Goal: Information Seeking & Learning: Understand process/instructions

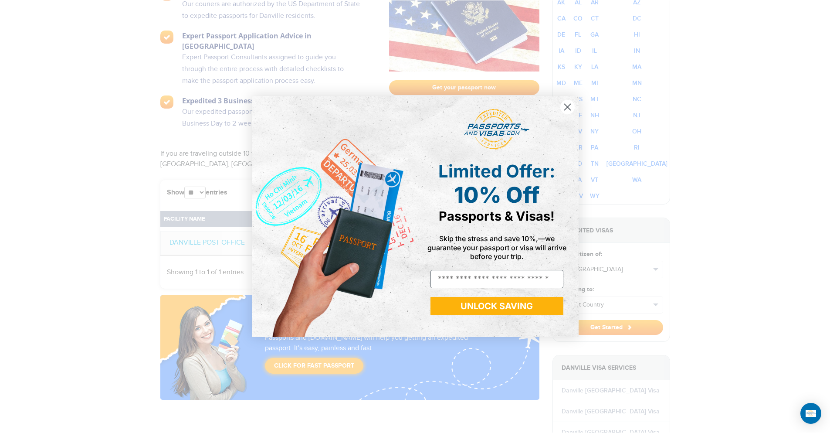
scroll to position [514, 0]
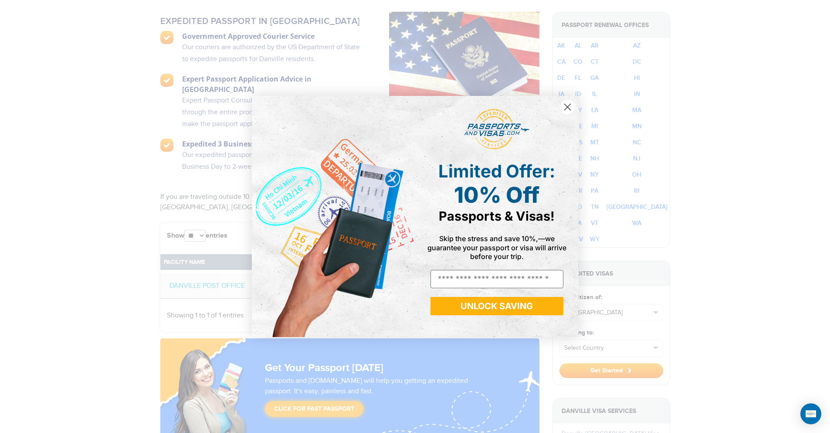
click at [564, 104] on circle "Close dialog" at bounding box center [567, 107] width 14 height 14
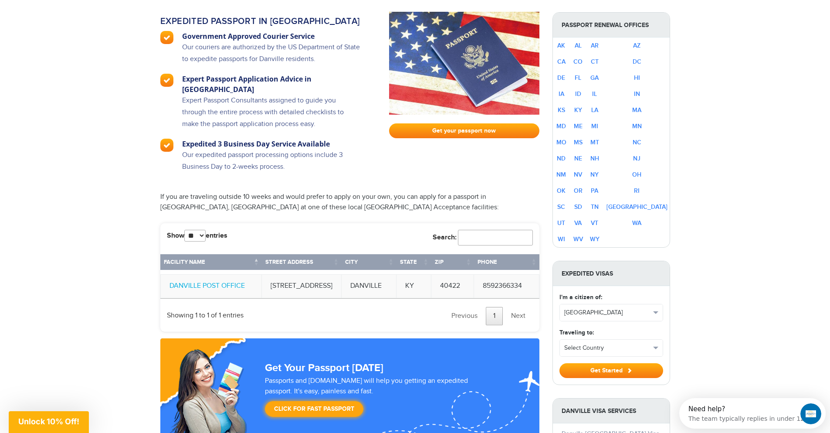
scroll to position [0, 0]
click at [222, 281] on link "DANVILLE POST OFFICE" at bounding box center [206, 285] width 75 height 8
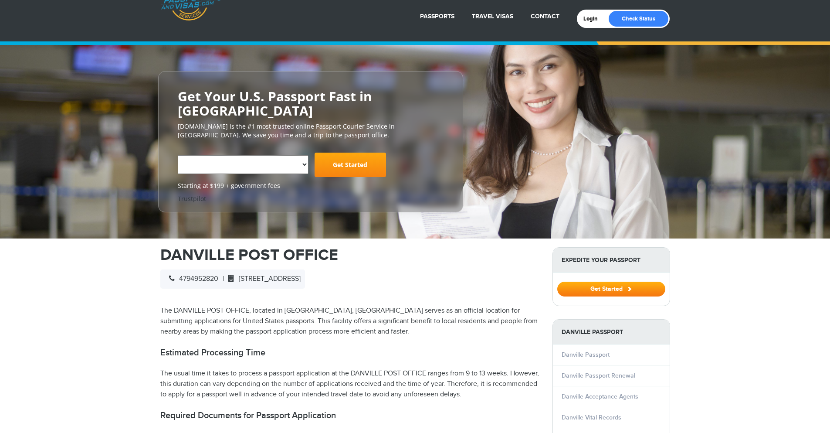
select select "**********"
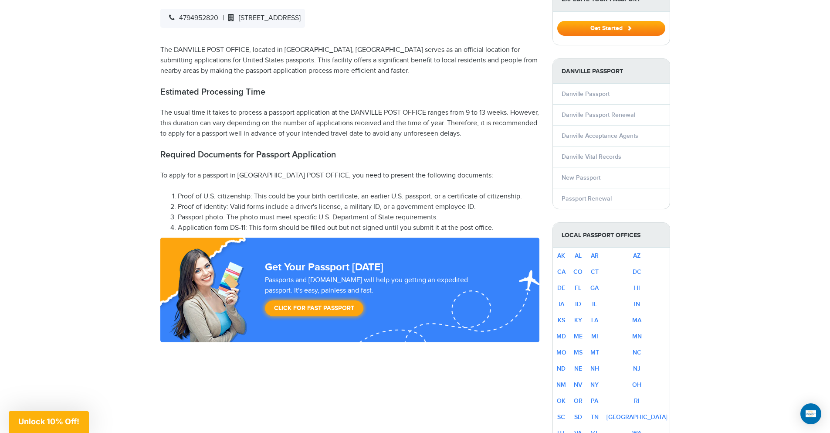
scroll to position [305, 0]
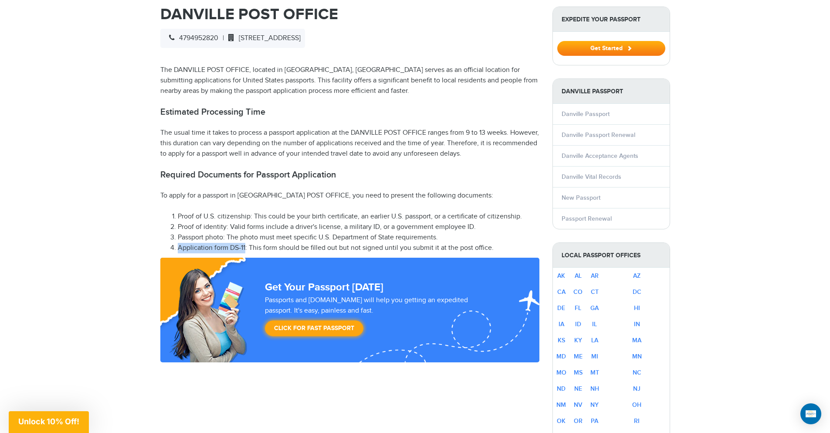
drag, startPoint x: 244, startPoint y: 230, endPoint x: 177, endPoint y: 230, distance: 67.1
click at [178, 243] on li "Application form DS-11: This form should be filled out but not signed until you…" at bounding box center [359, 248] width 362 height 10
copy li "Application form DS-11"
